Goal: Task Accomplishment & Management: Complete application form

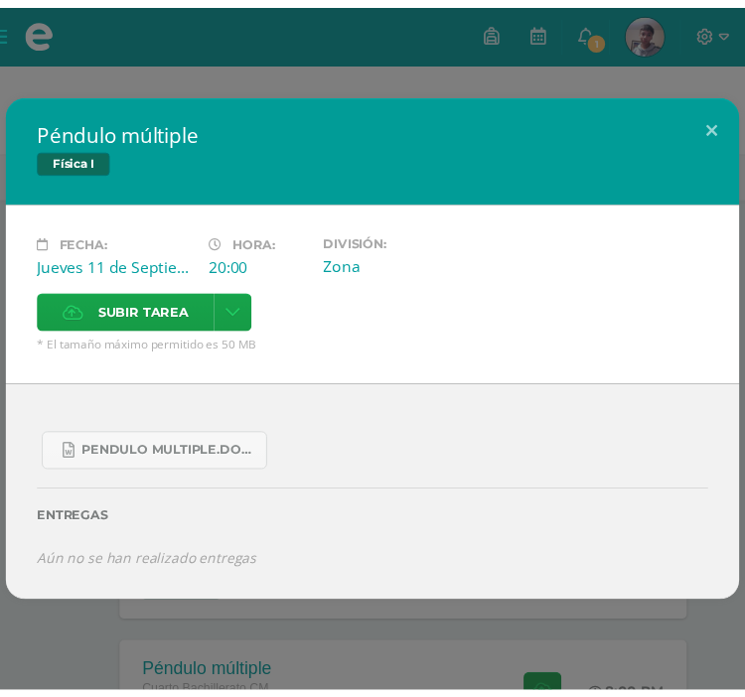
scroll to position [298, 0]
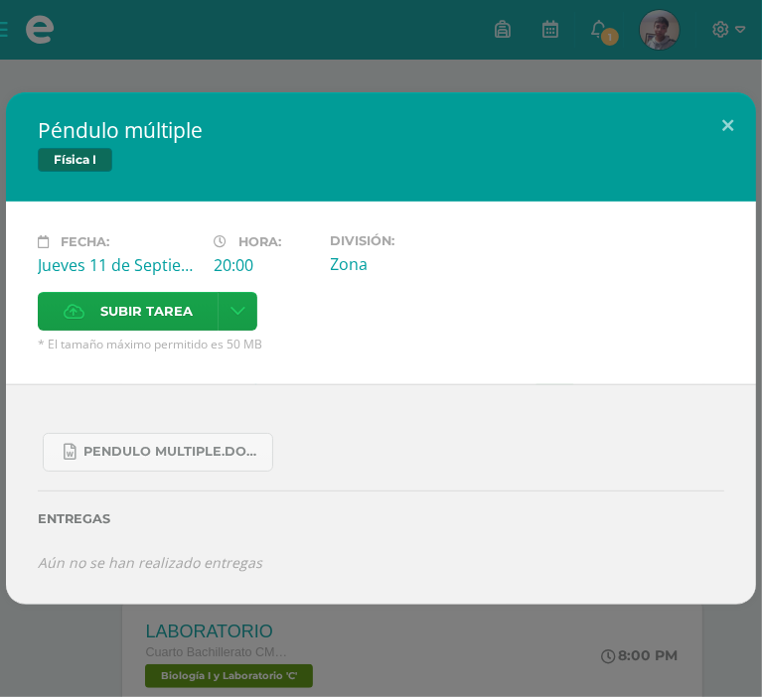
click at [678, 93] on div "Péndulo múltiple Física I Fecha: [DATE] Hora: 20:00 División: Zona" at bounding box center [381, 348] width 762 height 697
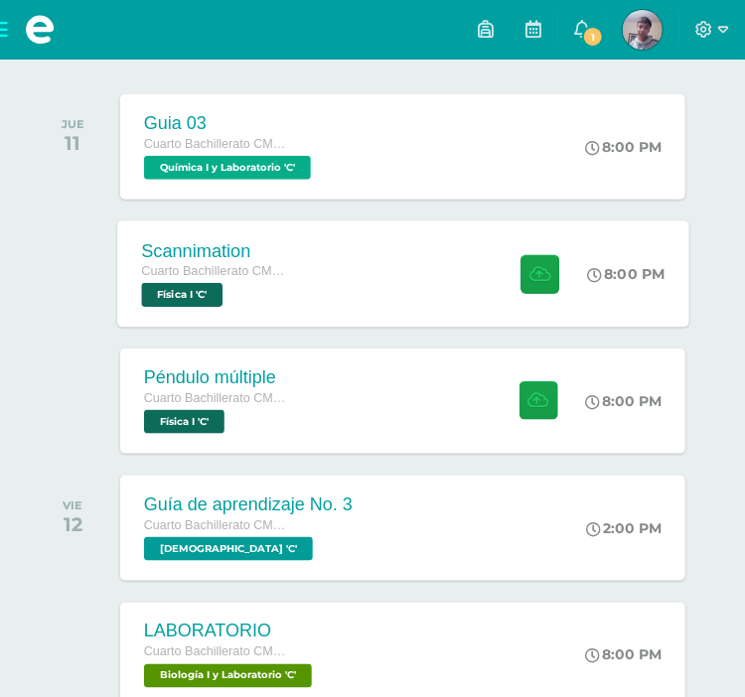
click at [424, 274] on div "Scannimation Cuarto Bachillerato CMP Bachillerato en CCLL con Orientación en Co…" at bounding box center [402, 274] width 571 height 106
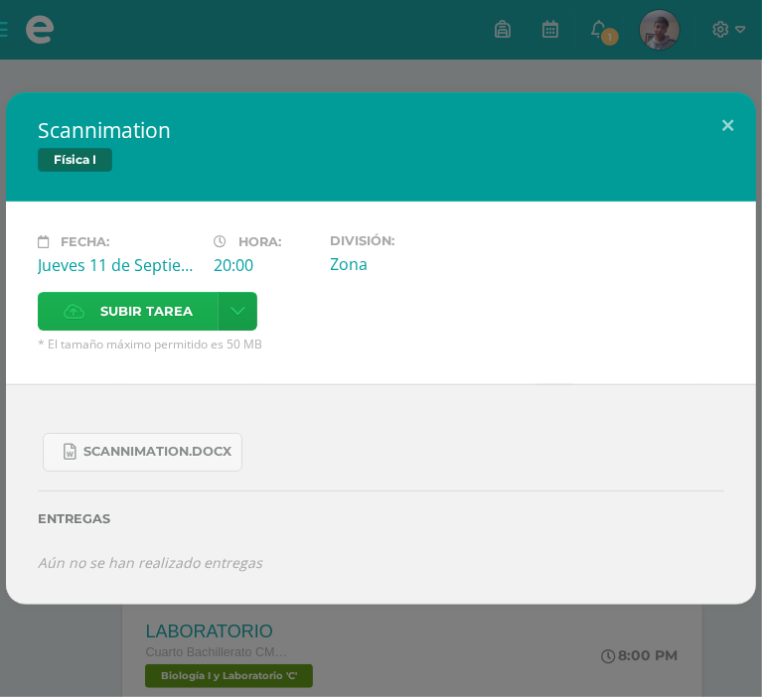
click at [219, 292] on label "Subir tarea" at bounding box center [128, 311] width 181 height 39
click at [0, 0] on input "Subir tarea" at bounding box center [0, 0] width 0 height 0
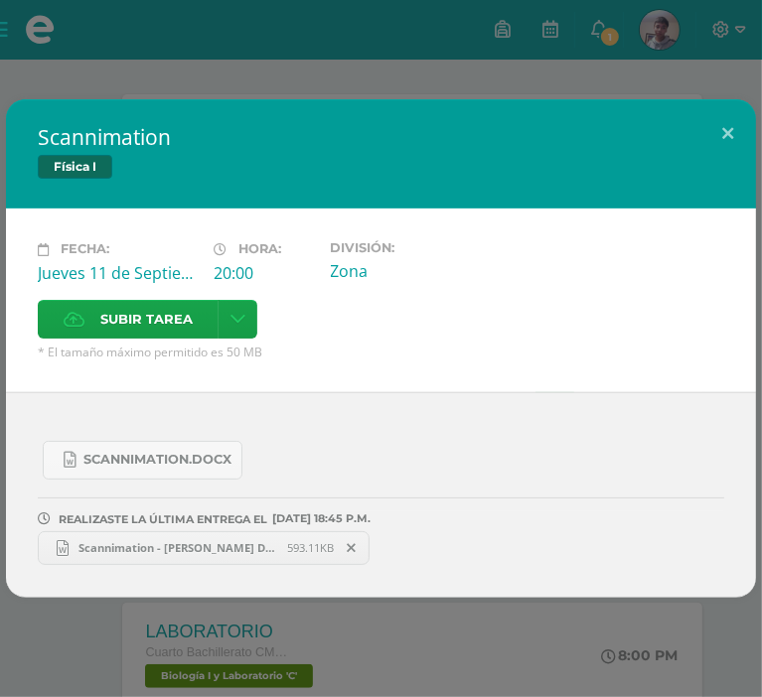
click at [217, 540] on span "Scannimation - [PERSON_NAME] De [PERSON_NAME].docx" at bounding box center [178, 547] width 219 height 15
click at [346, 537] on span at bounding box center [352, 548] width 34 height 22
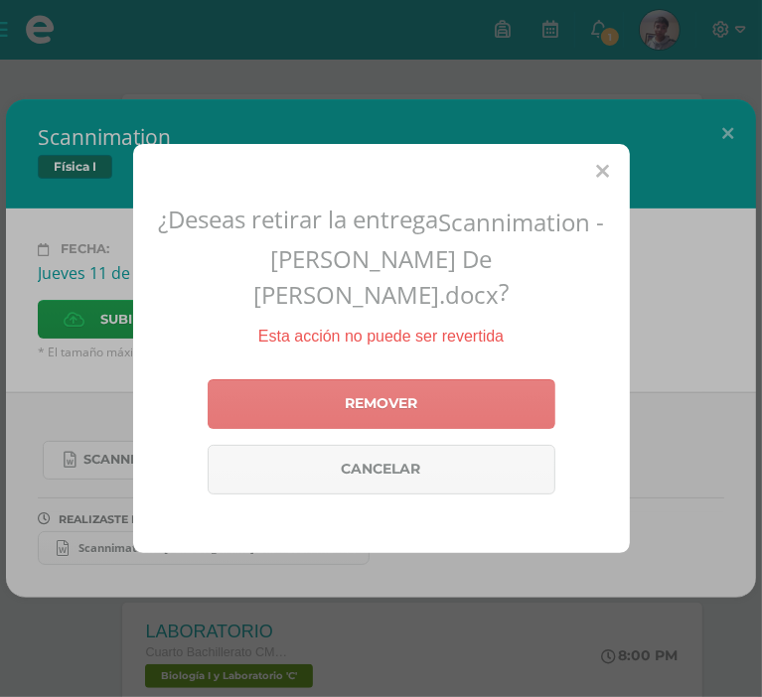
click at [399, 405] on link "Remover" at bounding box center [382, 405] width 348 height 50
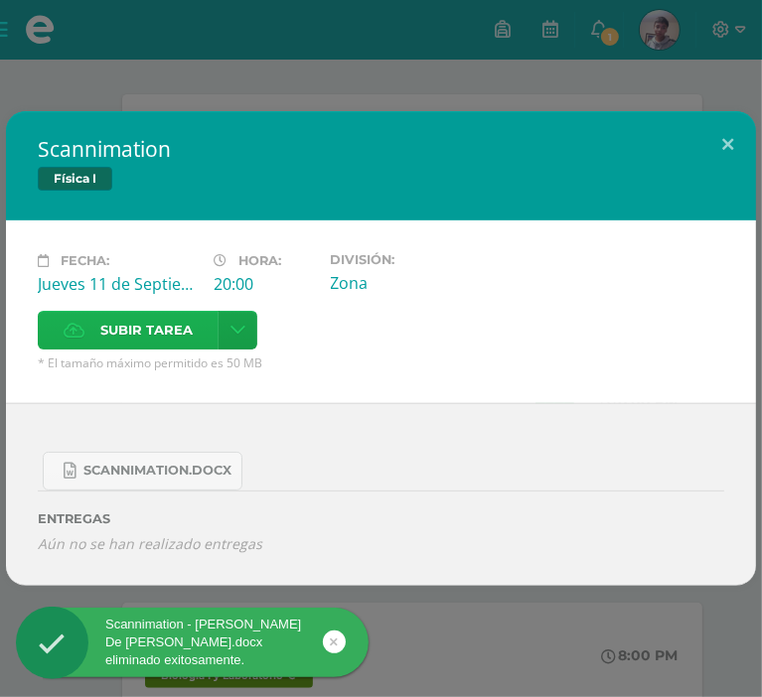
click at [84, 324] on icon at bounding box center [74, 330] width 21 height 13
click at [0, 0] on input "Subir tarea" at bounding box center [0, 0] width 0 height 0
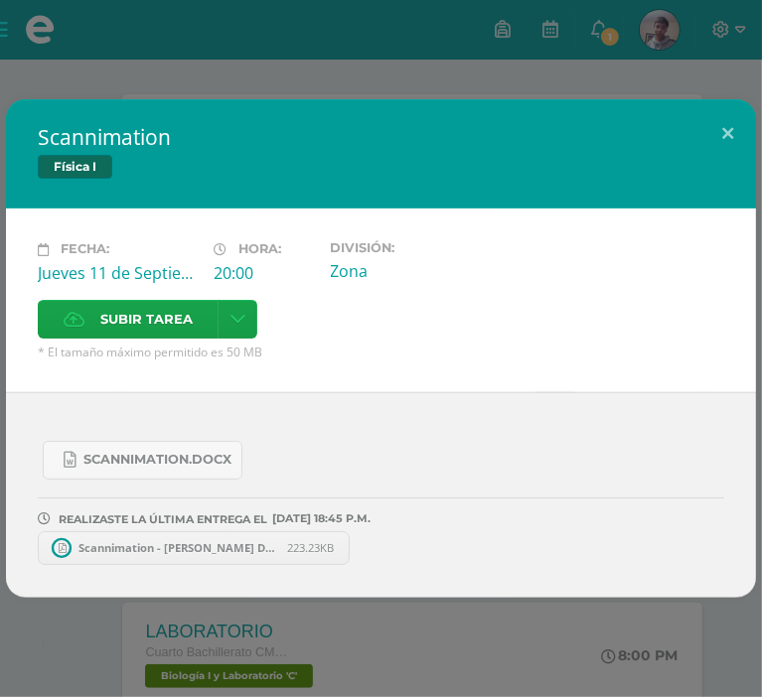
click at [267, 540] on span "Scannimation - [PERSON_NAME] De [PERSON_NAME].pdf" at bounding box center [178, 547] width 219 height 15
click at [128, 77] on div "Scannimation Física I Fecha: [DATE] Hora: 20:00 División: Zona Cancelar" at bounding box center [381, 348] width 762 height 697
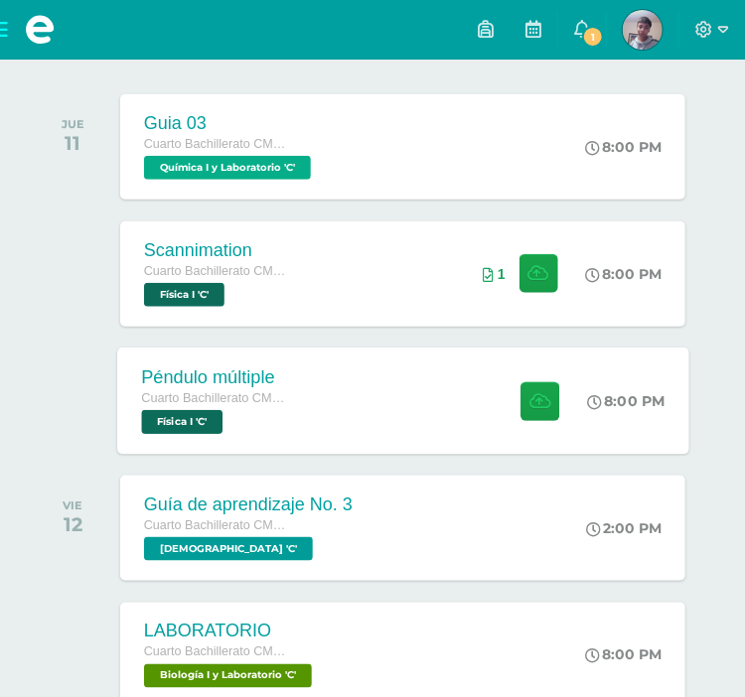
drag, startPoint x: 360, startPoint y: 399, endPoint x: 339, endPoint y: 399, distance: 20.9
click at [362, 399] on div "Péndulo múltiple Cuarto Bachillerato CMP Bachillerato en CCLL con Orientación e…" at bounding box center [402, 401] width 571 height 106
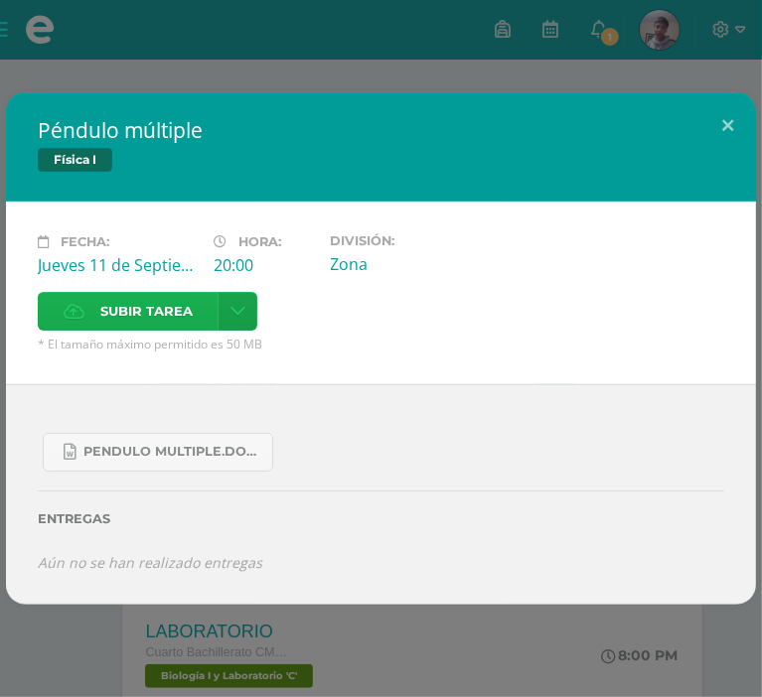
click at [219, 292] on label "Subir tarea" at bounding box center [128, 311] width 181 height 39
click at [0, 0] on input "Subir tarea" at bounding box center [0, 0] width 0 height 0
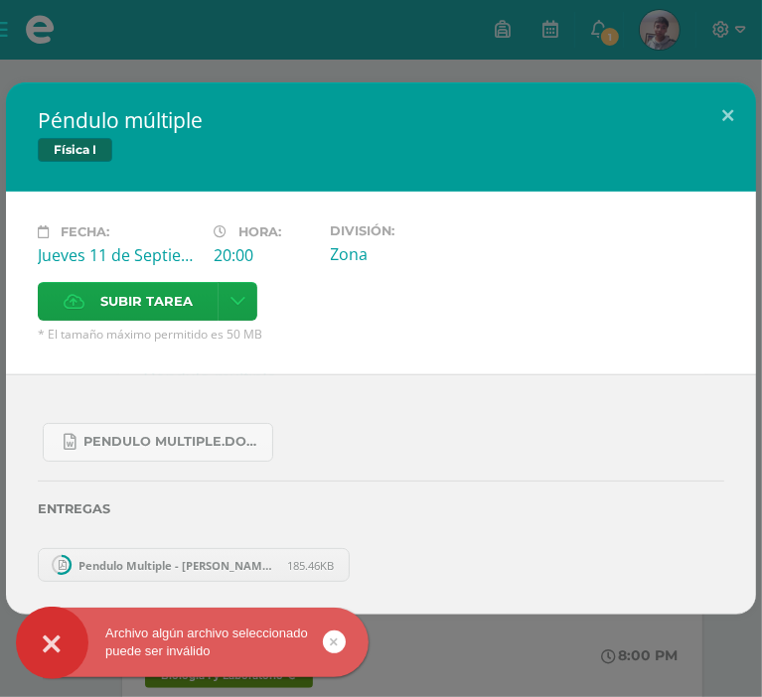
click at [256, 552] on link "Pendulo Multiple - [PERSON_NAME] De [PERSON_NAME].pdf 185.46KB" at bounding box center [194, 565] width 312 height 34
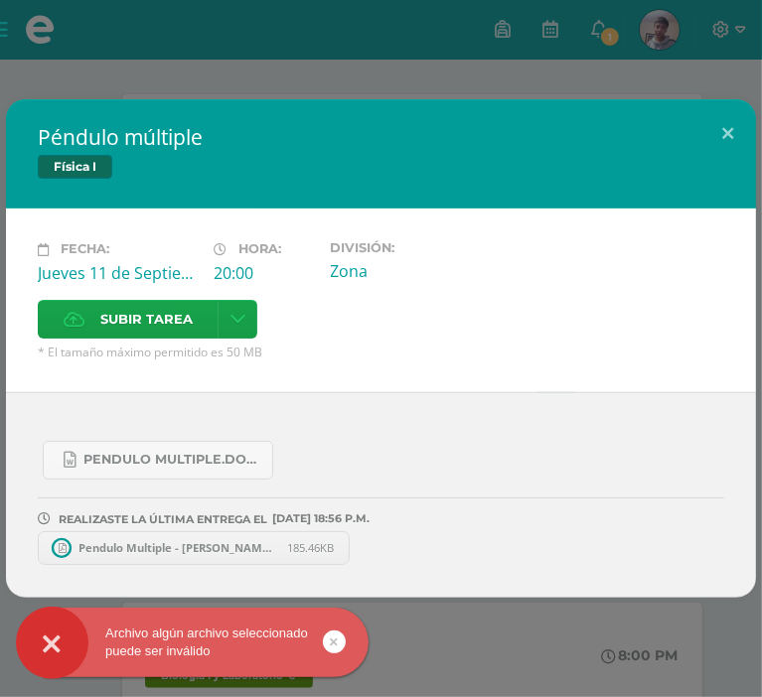
click at [251, 535] on link "Pendulo Multiple - [PERSON_NAME] De [PERSON_NAME].pdf 185.46KB" at bounding box center [194, 549] width 312 height 34
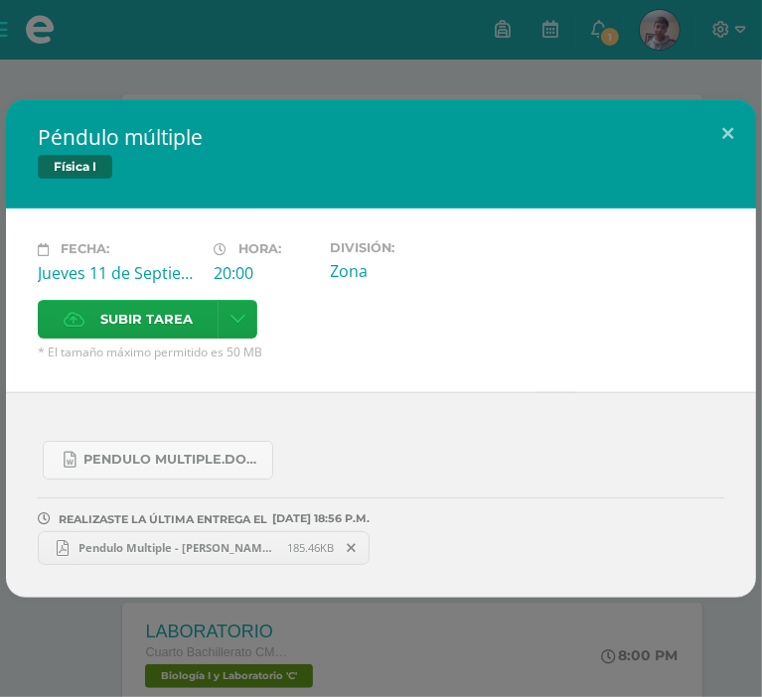
click at [214, 85] on div "Péndulo múltiple Física I Fecha: [DATE] Hora: 20:00 División: Zona" at bounding box center [381, 348] width 762 height 697
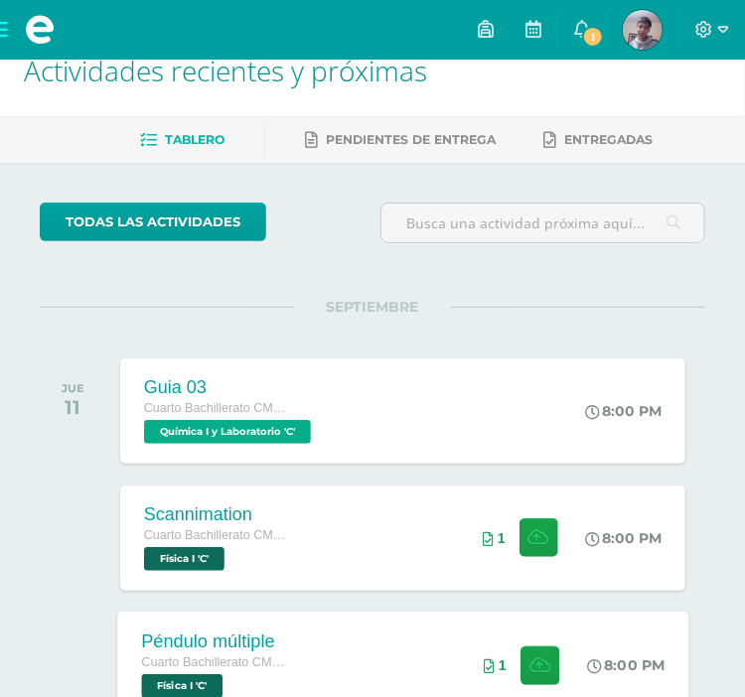
scroll to position [0, 0]
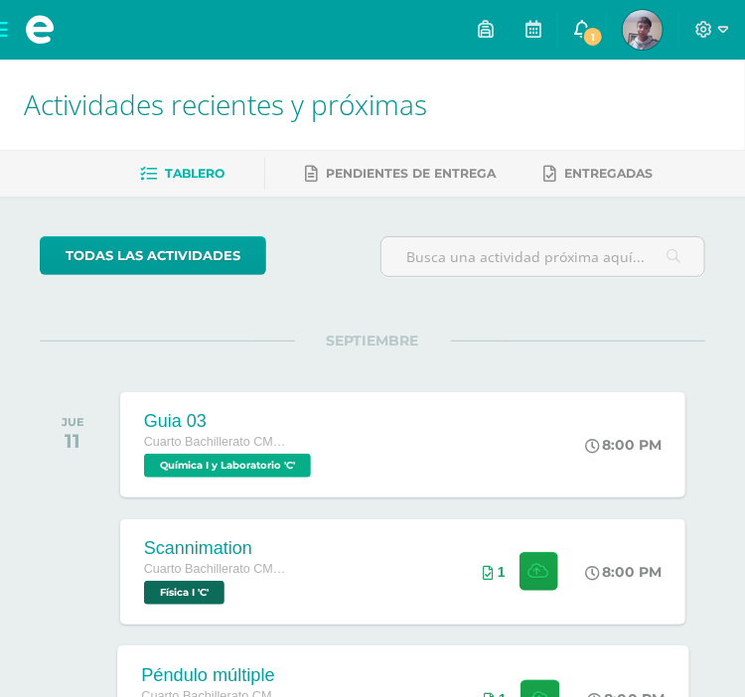
click at [590, 54] on link "1" at bounding box center [582, 30] width 48 height 60
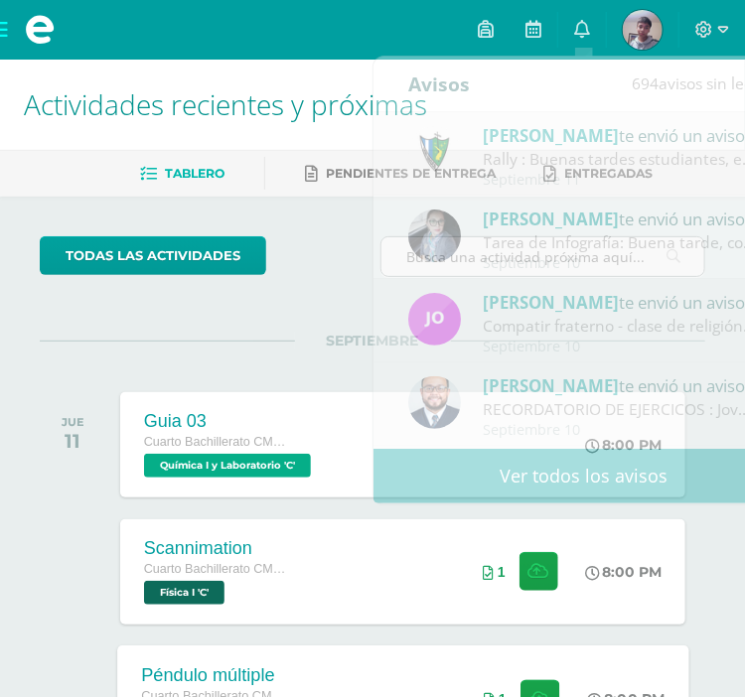
click at [323, 128] on h1 "Actividades recientes y próximas" at bounding box center [372, 105] width 697 height 90
